Goal: Task Accomplishment & Management: Complete application form

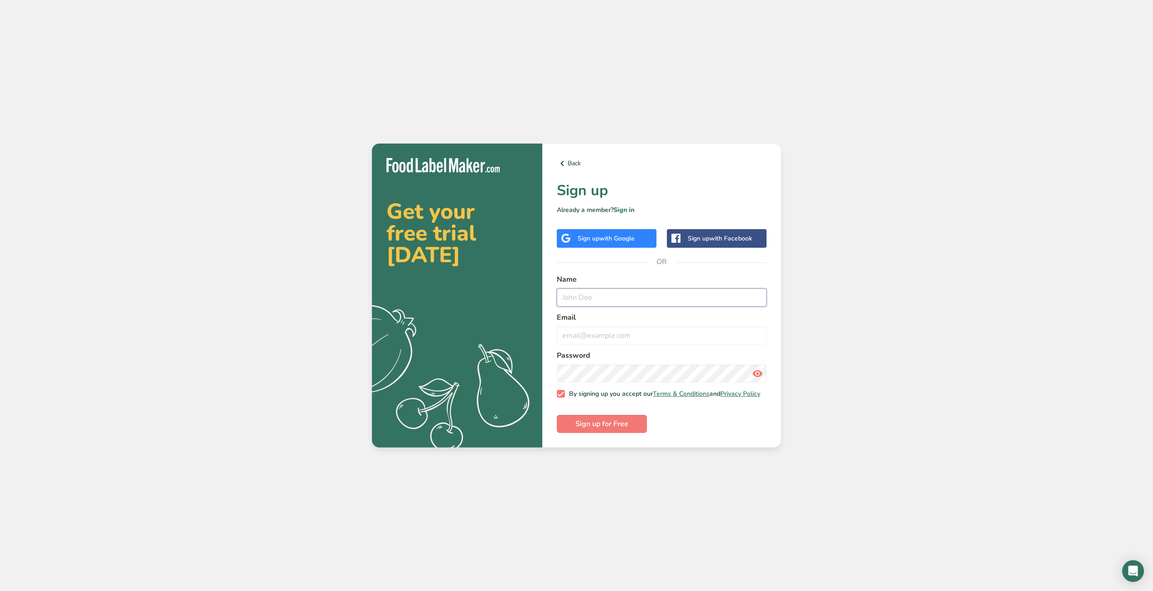
click at [582, 300] on input "text" at bounding box center [662, 298] width 210 height 18
type input "elie"
click at [589, 327] on input "email" at bounding box center [662, 336] width 210 height 18
type input "[EMAIL_ADDRESS][DOMAIN_NAME]"
click at [755, 370] on icon at bounding box center [757, 374] width 11 height 16
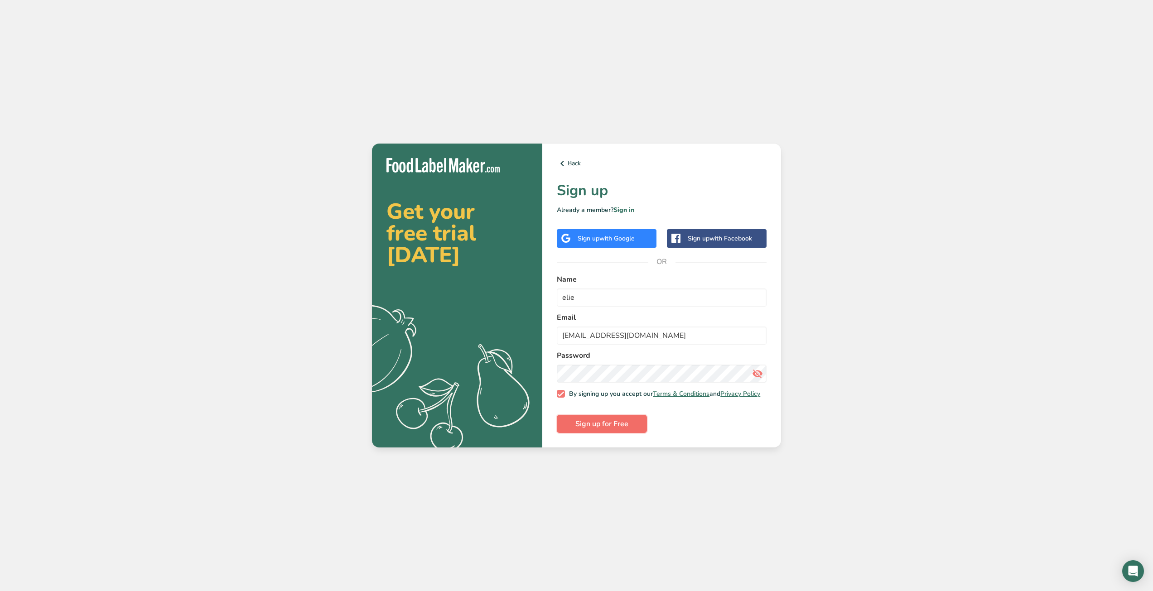
click at [616, 419] on button "Sign up for Free" at bounding box center [602, 424] width 90 height 18
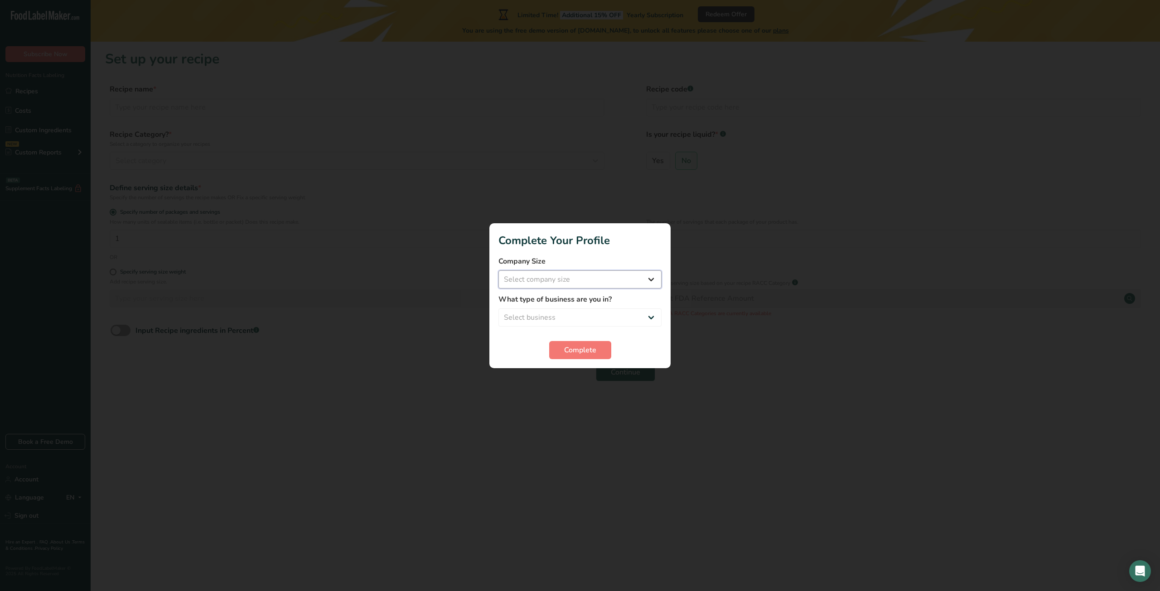
click at [555, 282] on select "Select company size Fewer than 10 Employees 10 to 50 Employees 51 to 500 Employ…" at bounding box center [579, 279] width 163 height 18
select select "1"
click at [498, 270] on select "Select company size Fewer than 10 Employees 10 to 50 Employees 51 to 500 Employ…" at bounding box center [579, 279] width 163 height 18
click at [548, 313] on select "Select business Packaged Food Manufacturer Restaurant & Cafe Bakery Meal Plans …" at bounding box center [579, 317] width 163 height 18
select select "1"
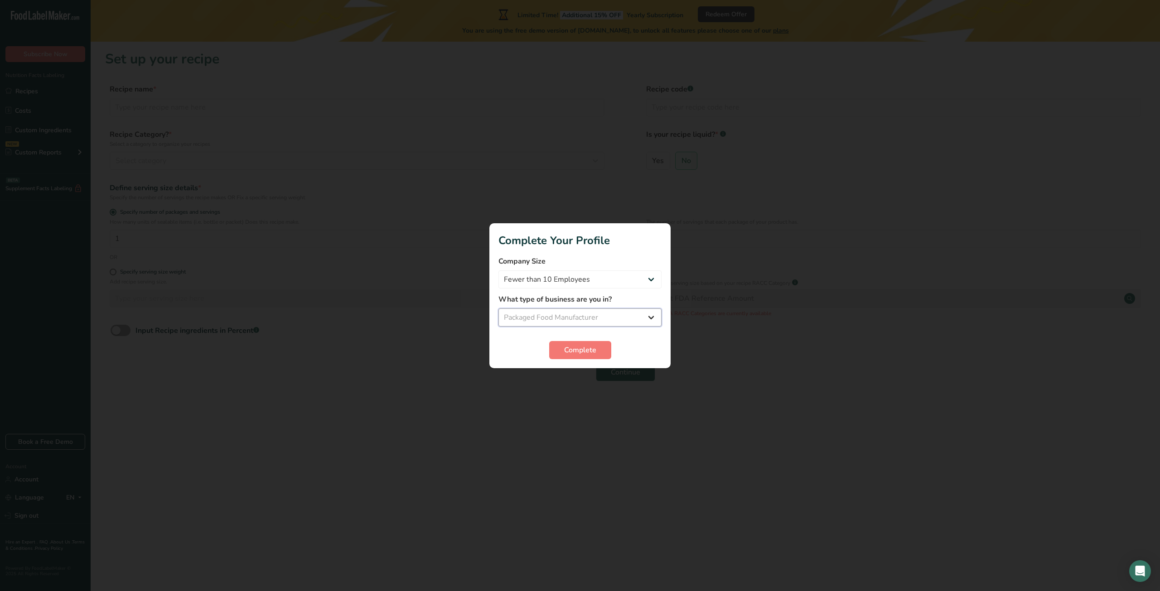
click at [498, 308] on select "Select business Packaged Food Manufacturer Restaurant & Cafe Bakery Meal Plans …" at bounding box center [579, 317] width 163 height 18
click at [562, 346] on button "Complete" at bounding box center [580, 350] width 62 height 18
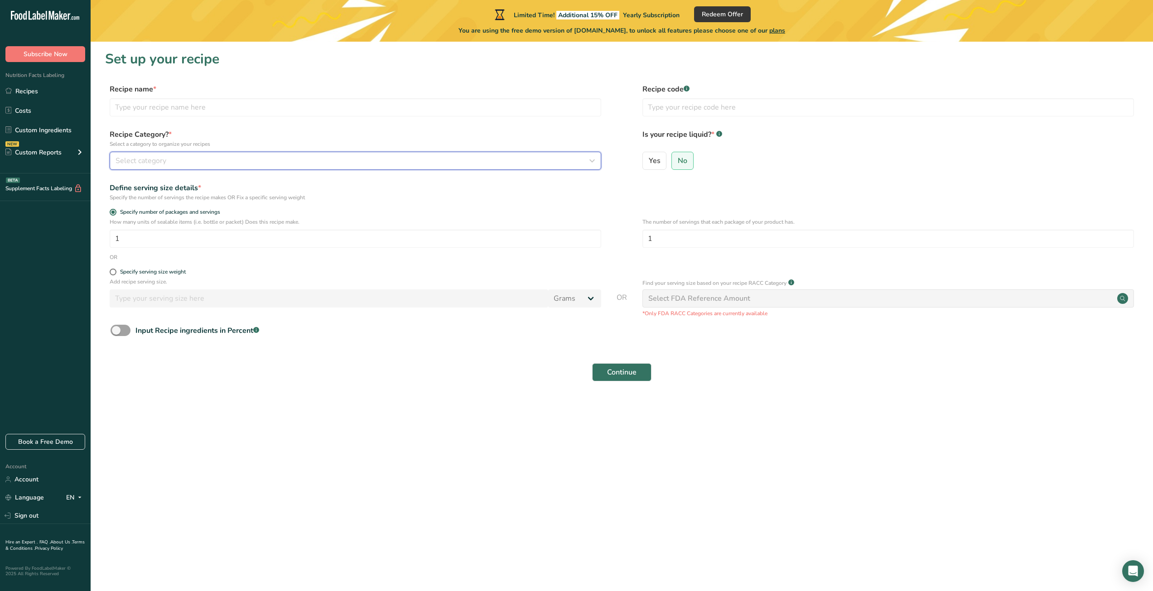
click at [185, 164] on div "Select category" at bounding box center [352, 160] width 474 height 11
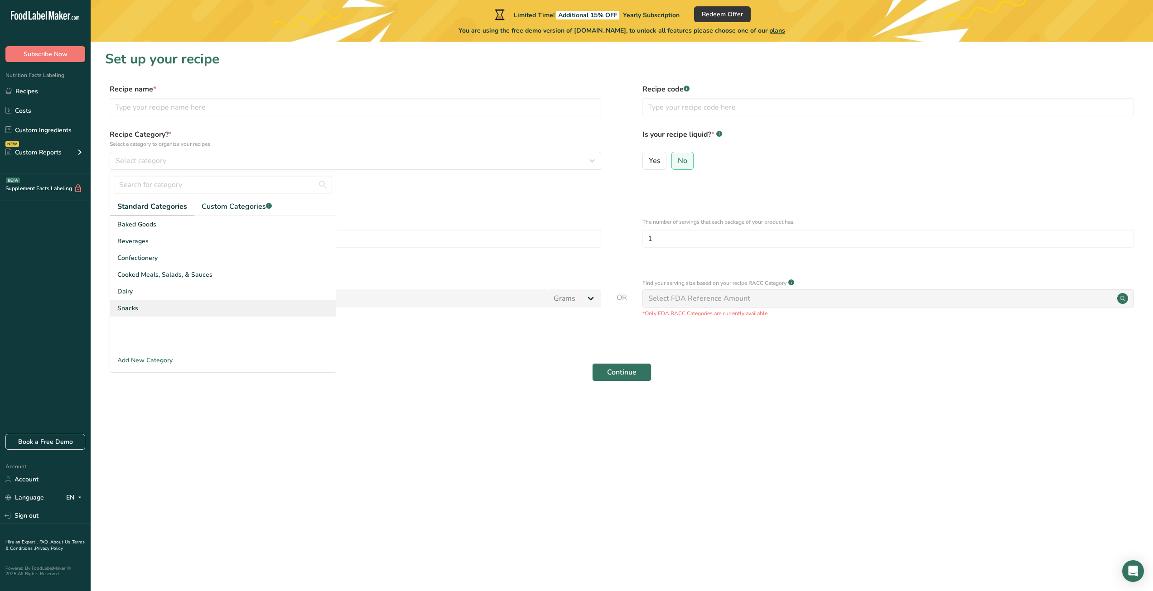
click at [130, 305] on span "Snacks" at bounding box center [127, 308] width 21 height 10
click at [111, 274] on span at bounding box center [113, 272] width 7 height 7
click at [111, 274] on input "Specify serving size weight" at bounding box center [113, 272] width 6 height 6
radio input "true"
radio input "false"
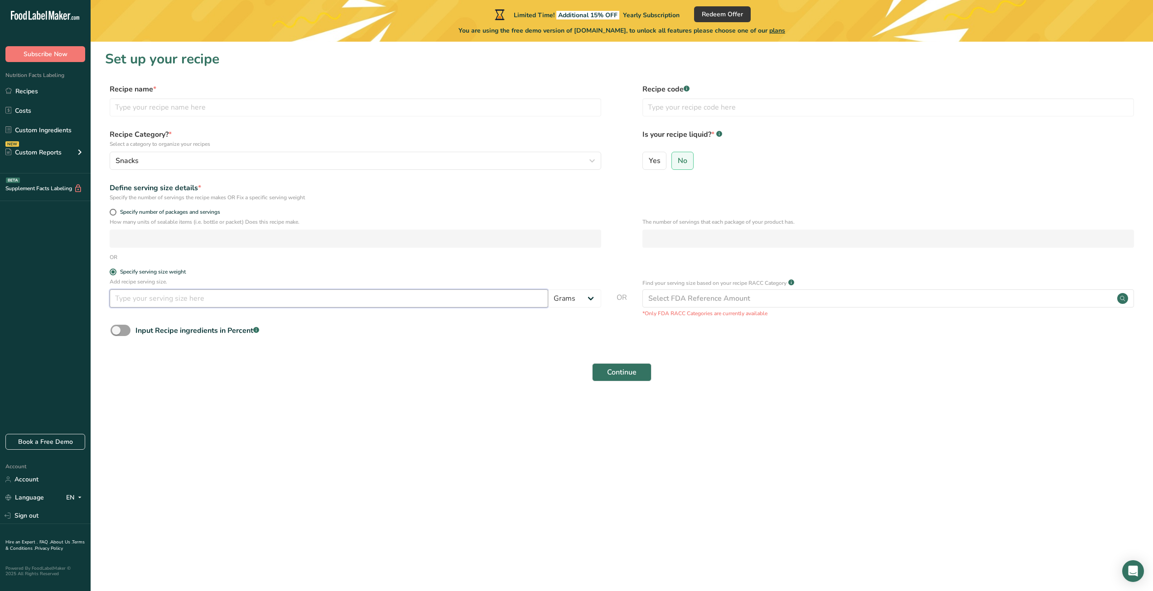
click at [126, 295] on input "number" at bounding box center [329, 298] width 438 height 18
click at [343, 299] on input "number" at bounding box center [329, 298] width 438 height 18
click at [665, 112] on input "text" at bounding box center [887, 107] width 491 height 18
click at [622, 370] on span "Continue" at bounding box center [621, 372] width 29 height 11
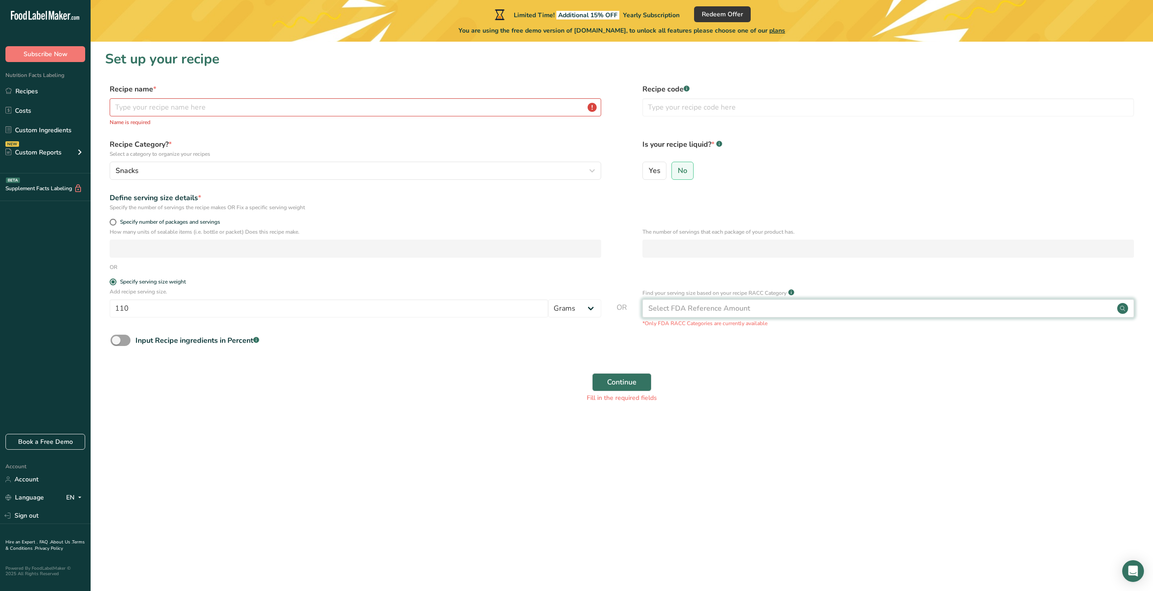
click at [693, 306] on div "Select FDA Reference Amount" at bounding box center [699, 308] width 102 height 11
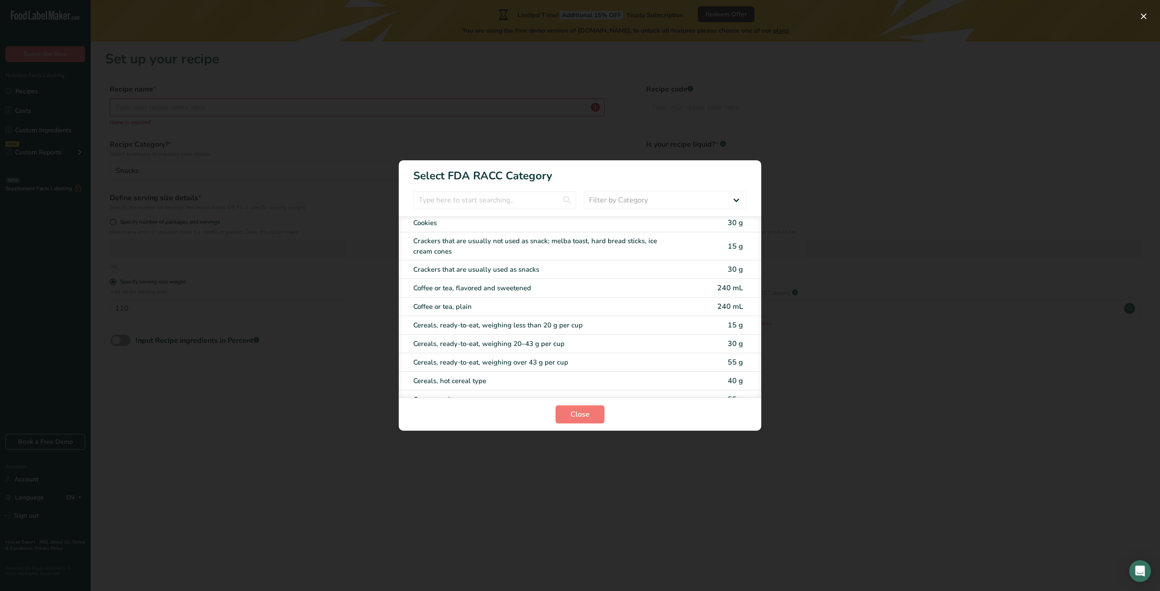
scroll to position [272, 0]
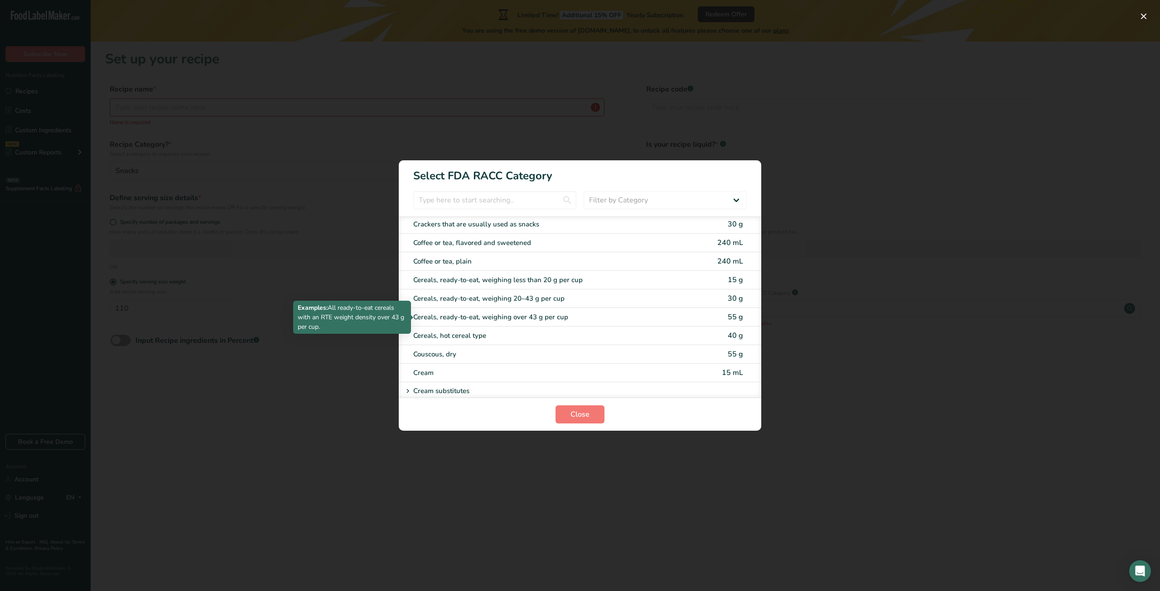
click at [440, 320] on div "Cereals, ready-to-eat, weighing over 43 g per cup" at bounding box center [541, 317] width 257 height 10
type input "55"
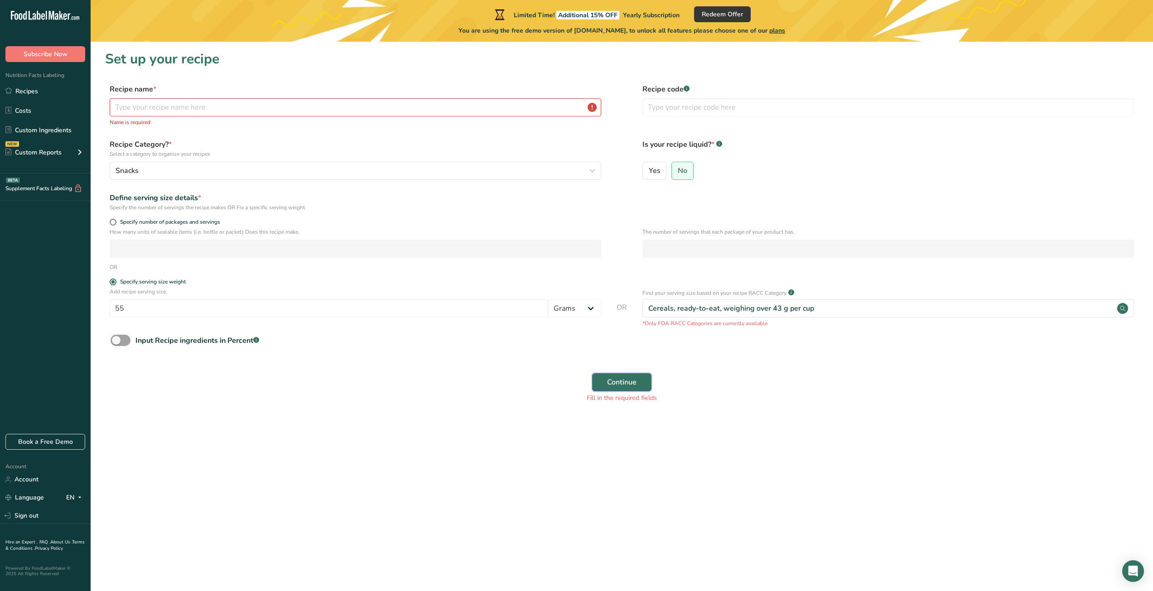
click at [617, 386] on span "Continue" at bounding box center [621, 382] width 29 height 11
click at [402, 110] on input "text" at bounding box center [355, 107] width 491 height 18
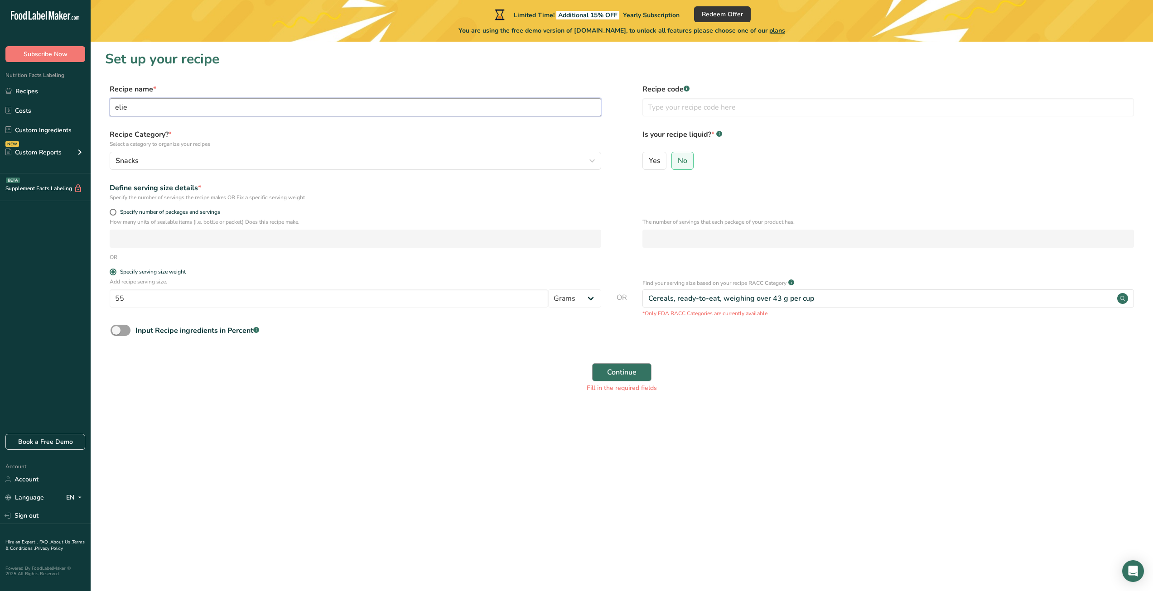
type input "elie"
click at [610, 368] on span "Continue" at bounding box center [621, 372] width 29 height 11
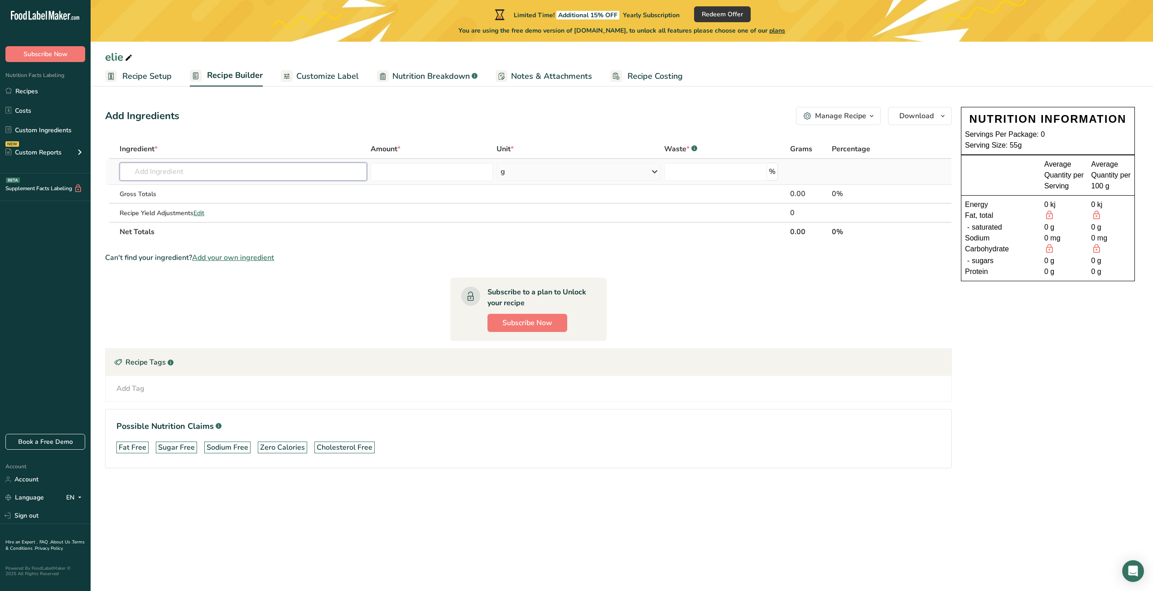
click at [226, 170] on input "text" at bounding box center [244, 172] width 248 height 18
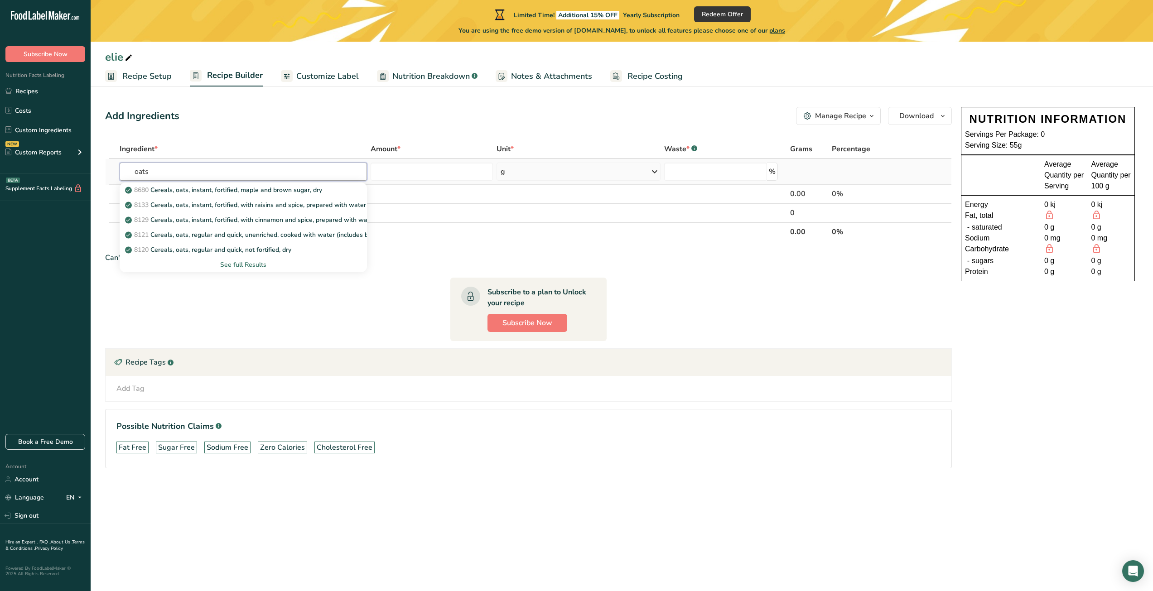
type input "oats"
click at [231, 263] on div "See full Results" at bounding box center [243, 265] width 233 height 10
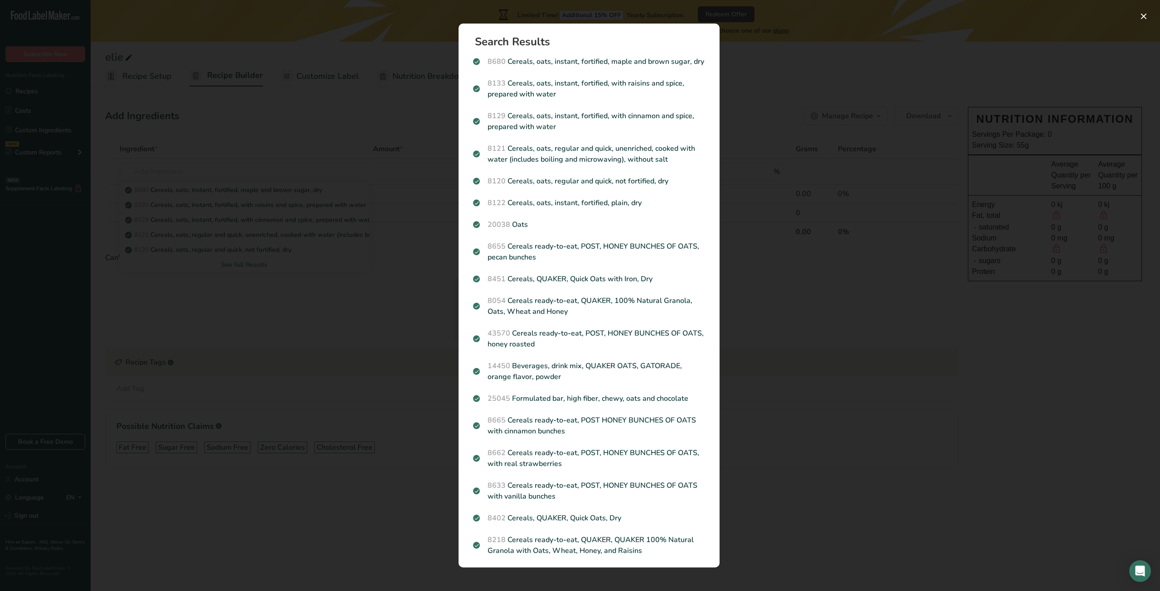
click at [767, 331] on div "Search results modal" at bounding box center [580, 295] width 1160 height 591
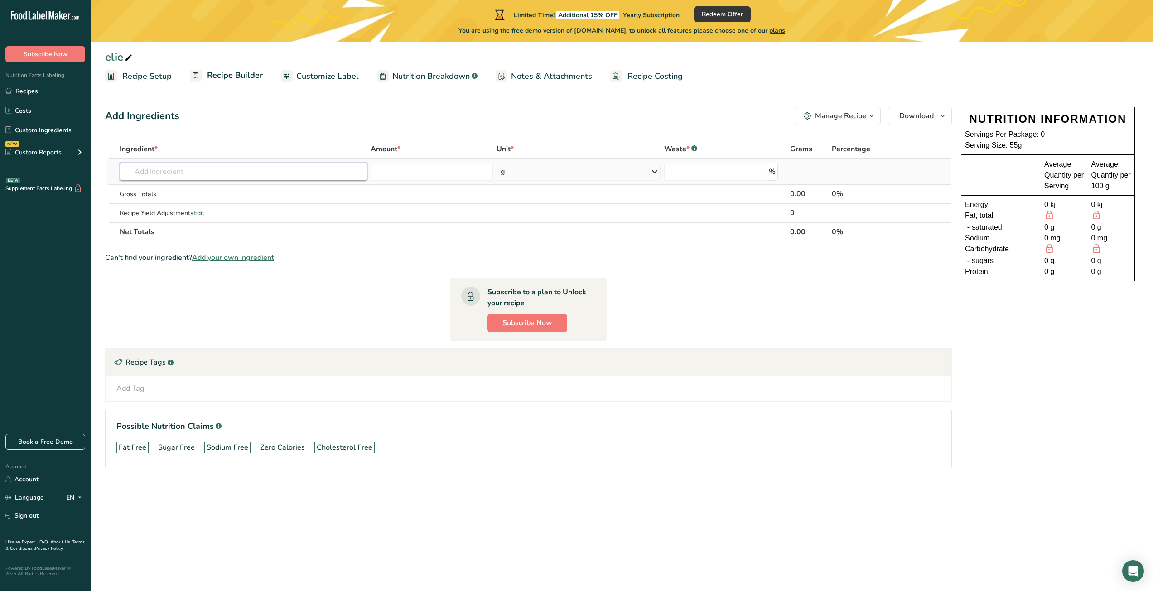
click at [209, 178] on input "text" at bounding box center [244, 172] width 248 height 18
type input "rolled oats"
click at [219, 191] on p "Organic Old-Fashioned Rolled Oats" at bounding box center [182, 190] width 111 height 10
type input "Organic Old-Fashioned Rolled Oats"
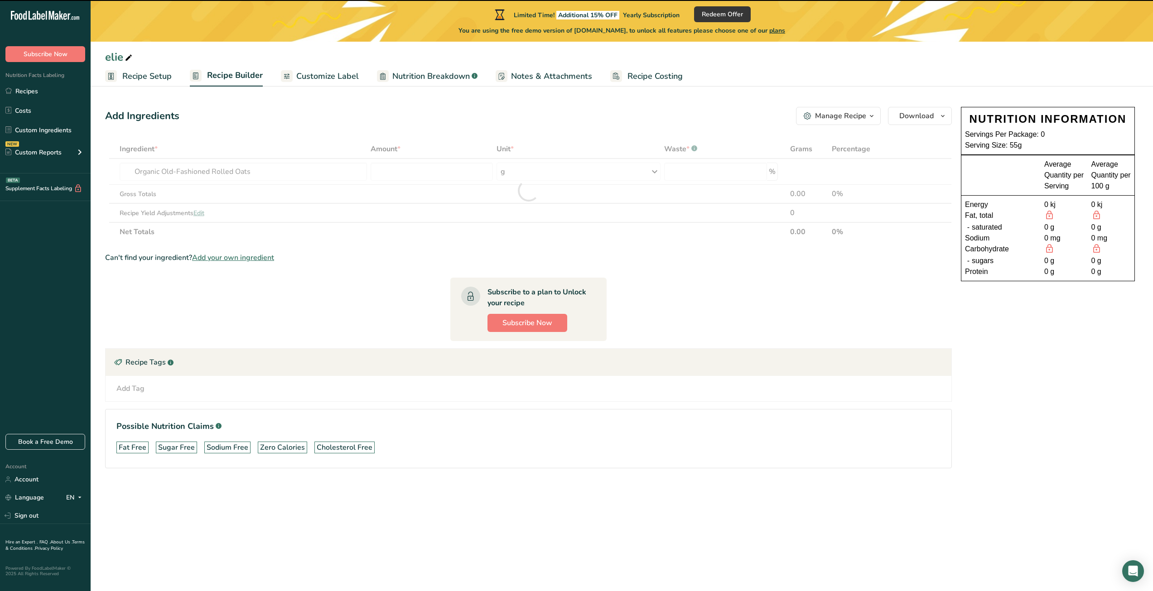
type input "0"
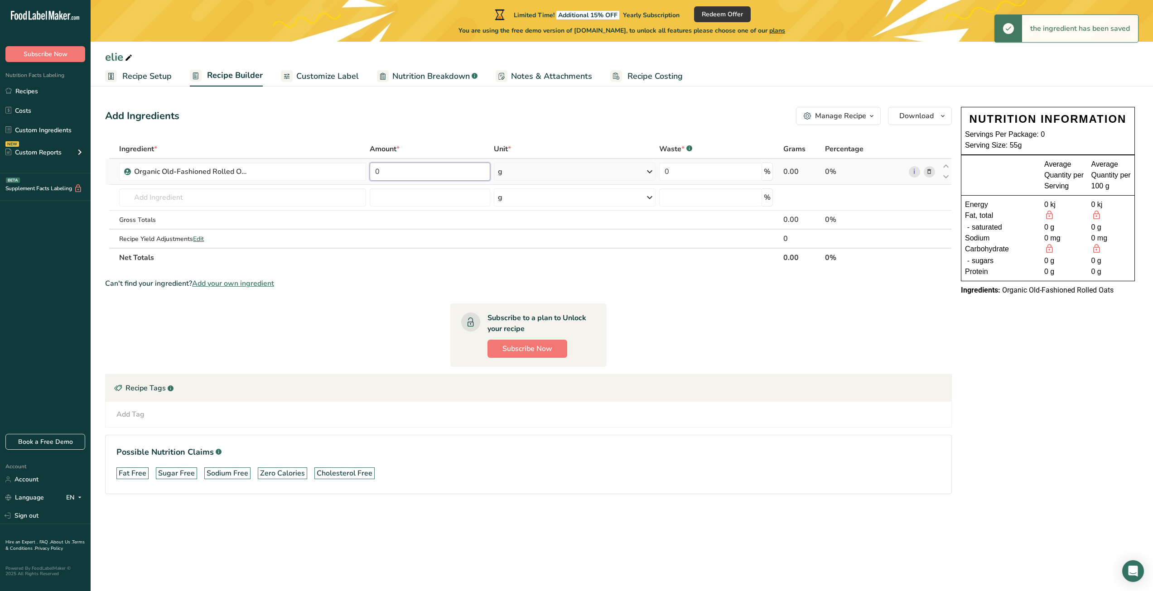
click at [416, 177] on input "0" at bounding box center [430, 172] width 120 height 18
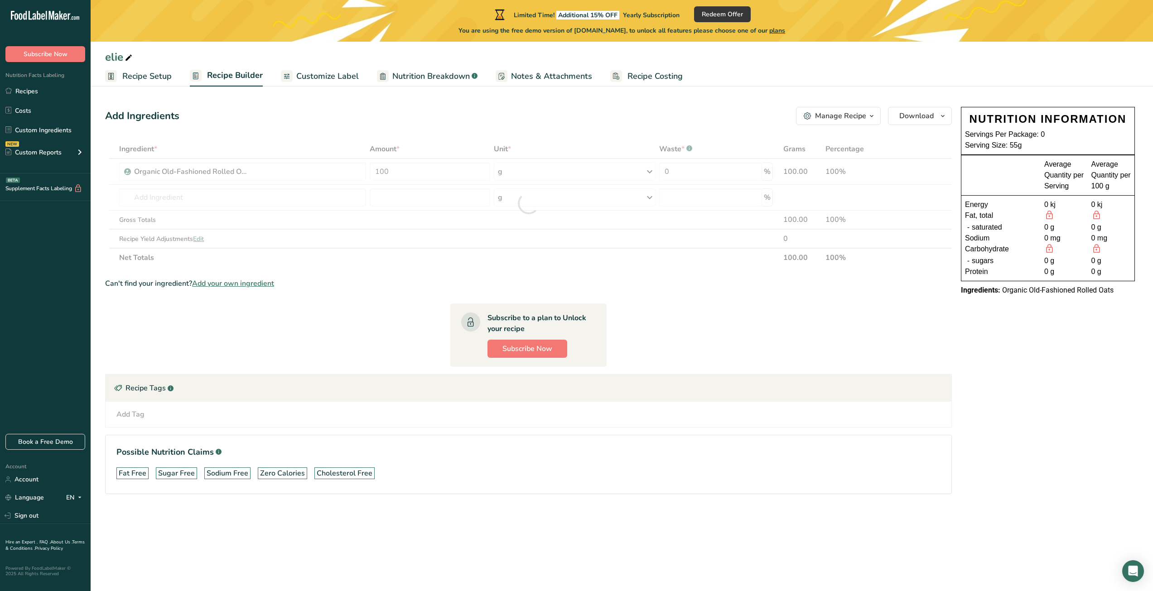
click at [443, 259] on div "Ingredient * Amount * Unit * Waste * .a-a{fill:#347362;}.b-a{fill:#fff;} Grams …" at bounding box center [528, 204] width 847 height 128
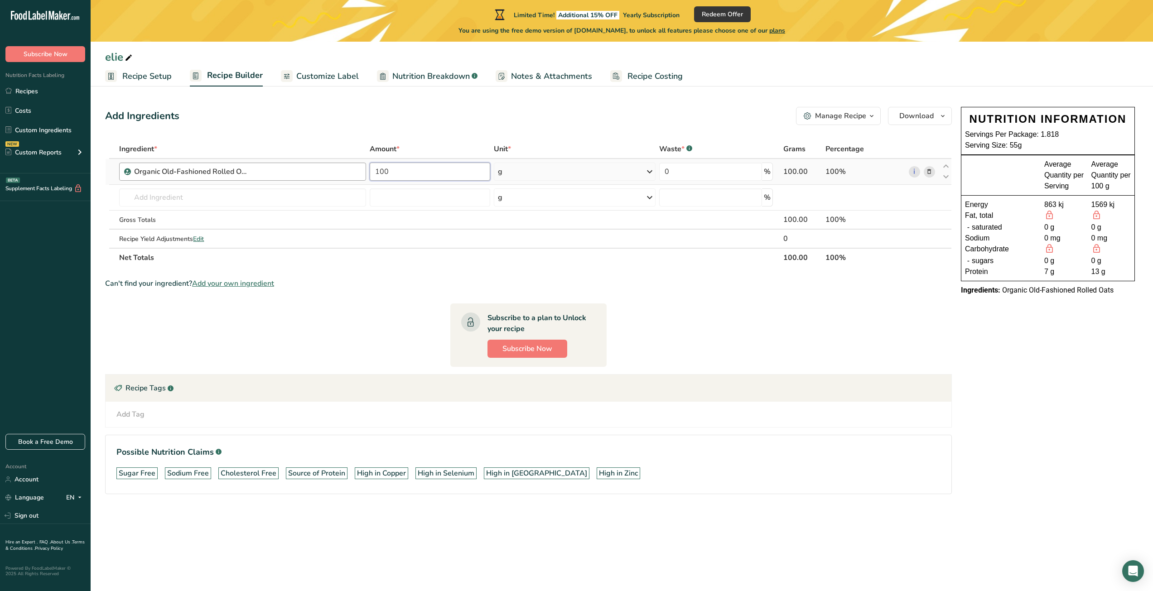
drag, startPoint x: 391, startPoint y: 172, endPoint x: 363, endPoint y: 170, distance: 28.1
click at [363, 170] on tr "Organic Old-Fashioned Rolled Oats 100 g Weight Units g kg mg See more Volume Un…" at bounding box center [529, 172] width 846 height 26
click at [495, 264] on div "Ingredient * Amount * Unit * Waste * .a-a{fill:#347362;}.b-a{fill:#fff;} Grams …" at bounding box center [528, 204] width 847 height 128
drag, startPoint x: 401, startPoint y: 174, endPoint x: 381, endPoint y: 171, distance: 20.6
click at [381, 171] on input "50" at bounding box center [430, 172] width 120 height 18
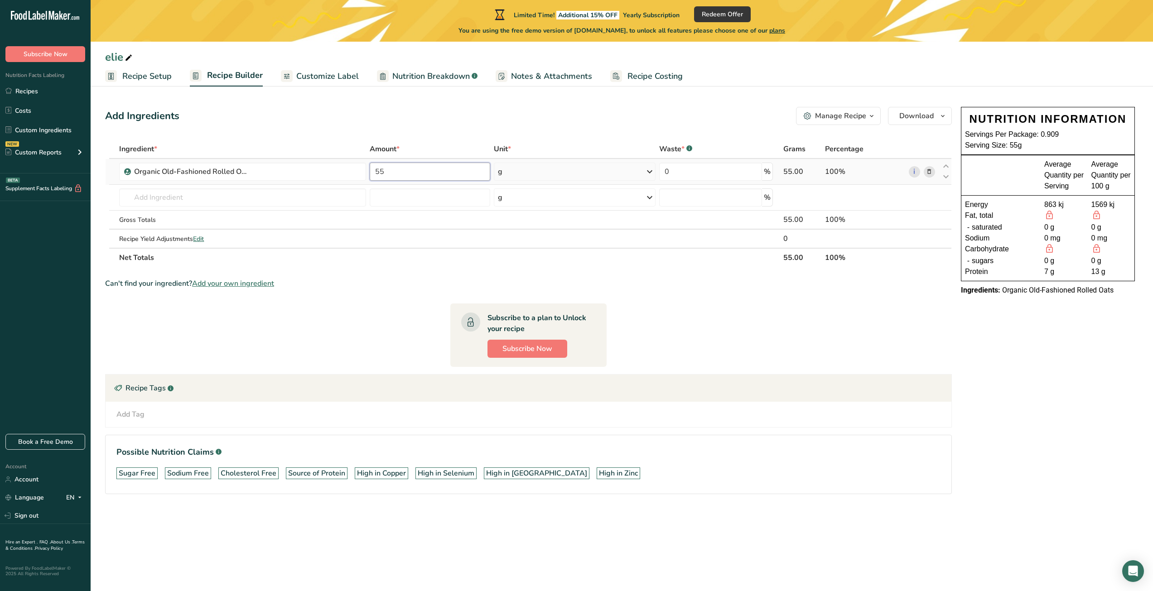
drag, startPoint x: 392, startPoint y: 171, endPoint x: 374, endPoint y: 171, distance: 17.7
click at [374, 171] on input "55" at bounding box center [430, 172] width 120 height 18
type input "5"
type input "70"
click at [658, 278] on section "Ingredient * Amount * Unit * Waste * .a-a{fill:#347362;}.b-a{fill:#fff;} Grams …" at bounding box center [528, 324] width 847 height 369
